Goal: Task Accomplishment & Management: Manage account settings

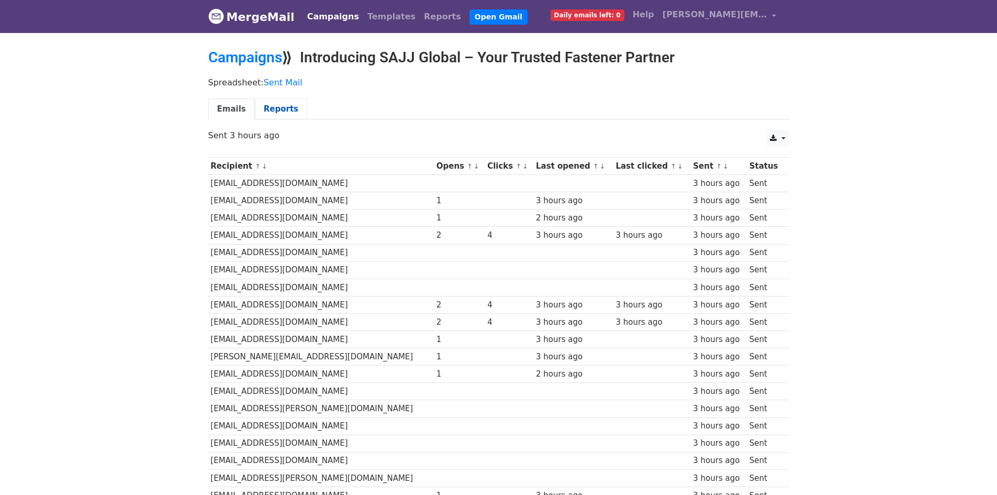
click at [294, 108] on link "Reports" at bounding box center [281, 108] width 52 height 21
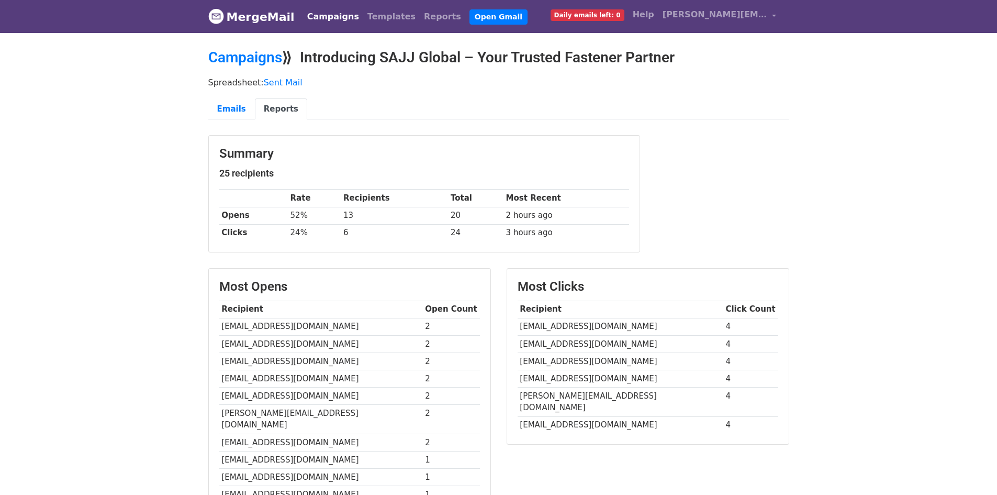
click at [239, 18] on link "MergeMail" at bounding box center [251, 17] width 86 height 22
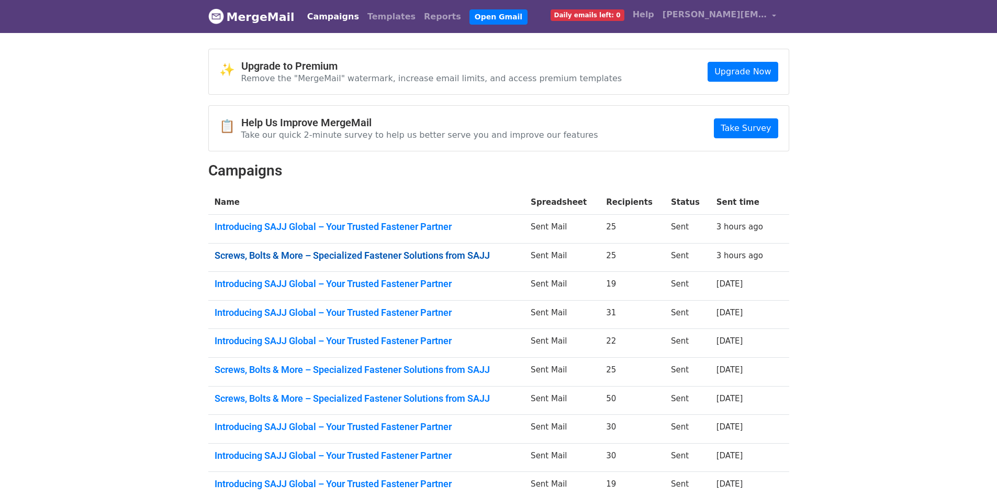
click at [380, 253] on link "Screws, Bolts & More – Specialized Fastener Solutions from SAJJ" at bounding box center [367, 256] width 304 height 12
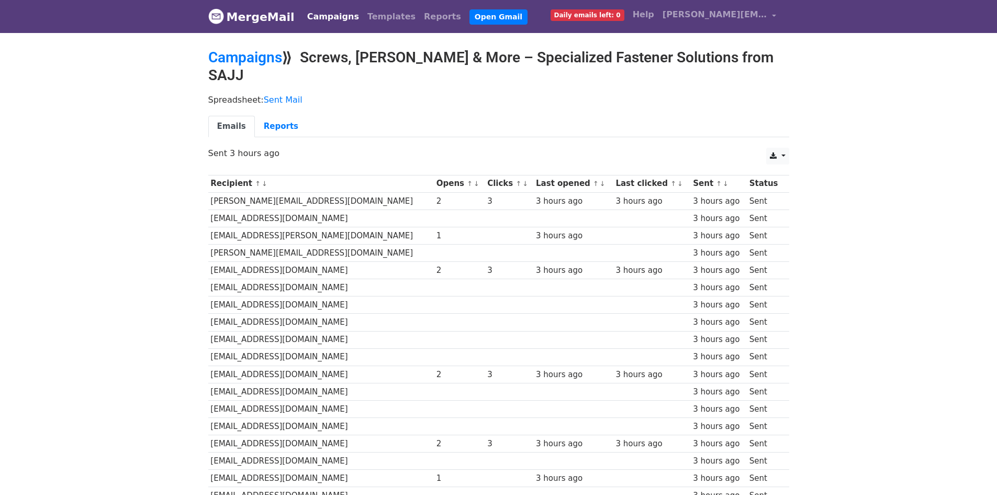
scroll to position [157, 0]
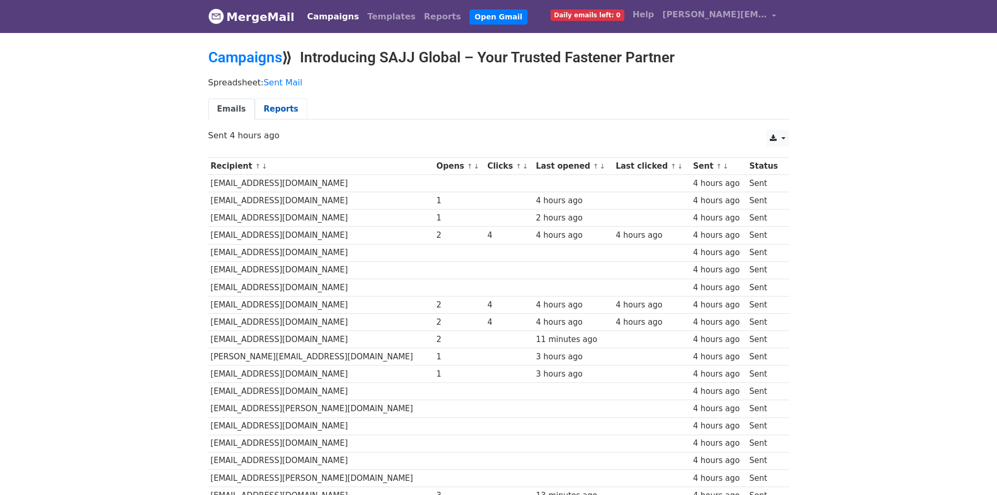
click at [255, 106] on link "Reports" at bounding box center [281, 108] width 52 height 21
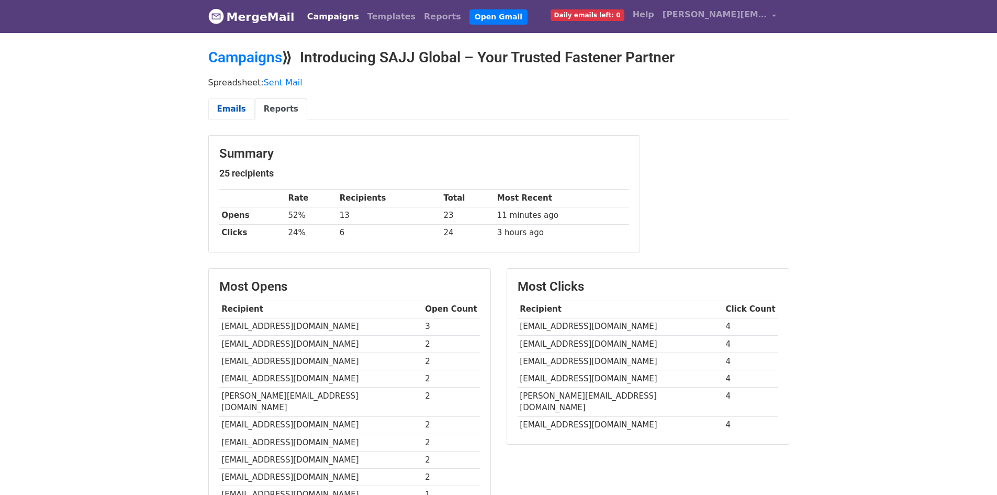
click at [233, 98] on link "Emails" at bounding box center [231, 108] width 47 height 21
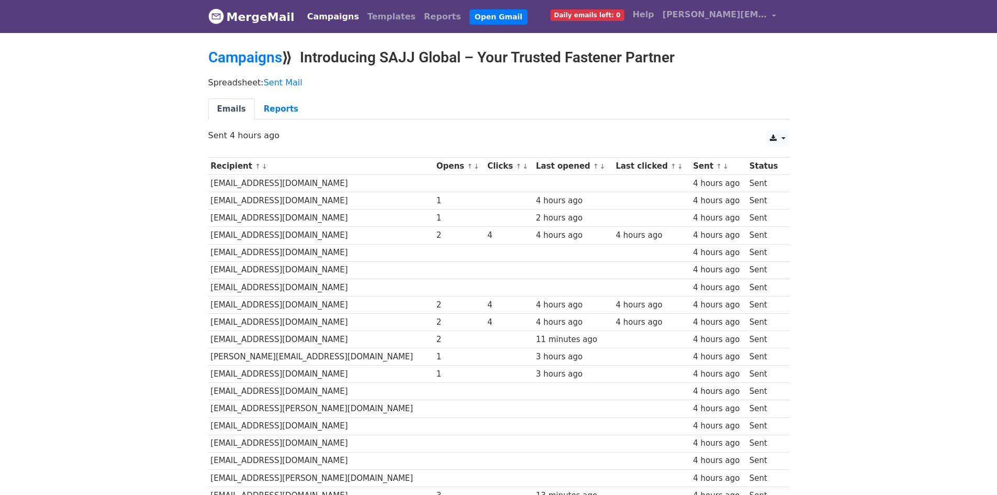
click at [246, 17] on link "MergeMail" at bounding box center [251, 17] width 86 height 22
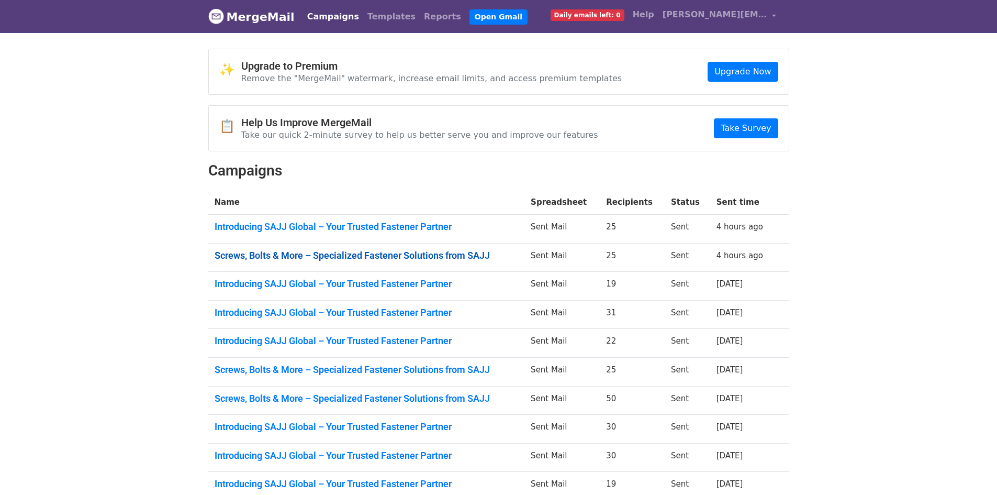
click at [413, 250] on link "Screws, Bolts & More – Specialized Fastener Solutions from SAJJ" at bounding box center [367, 256] width 304 height 12
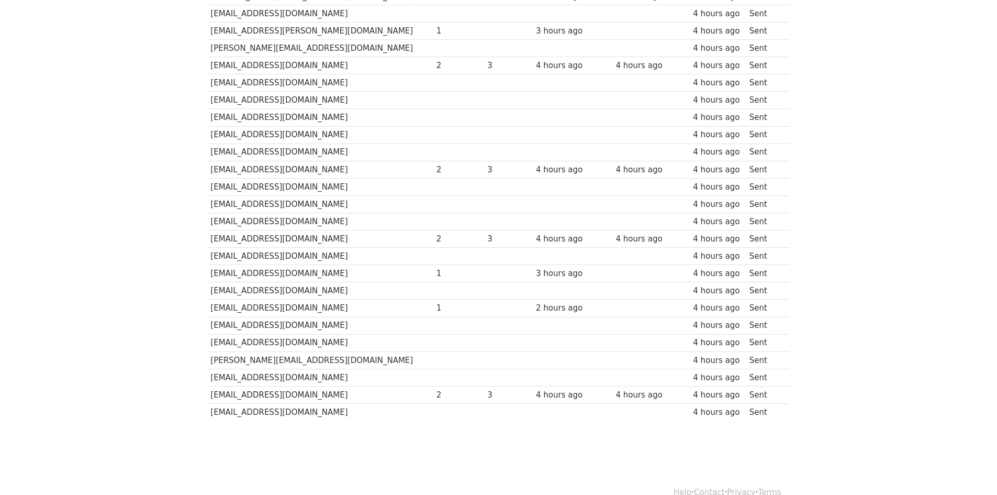
scroll to position [206, 0]
